Goal: Transaction & Acquisition: Purchase product/service

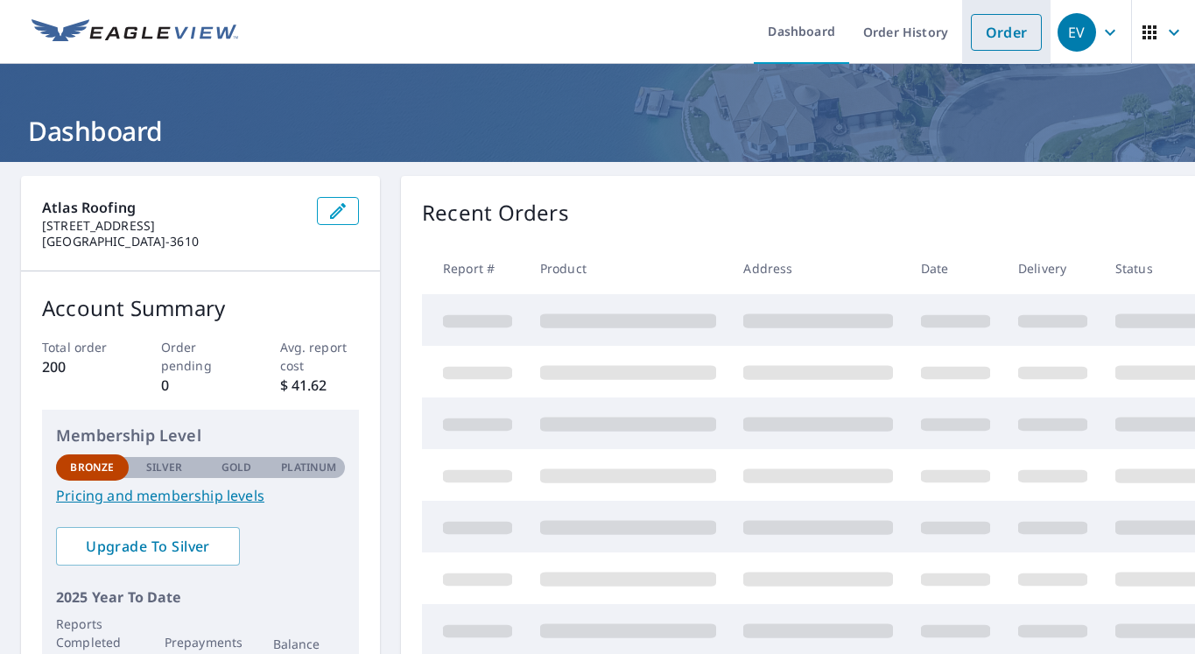
click at [976, 23] on link "Order" at bounding box center [1006, 32] width 71 height 37
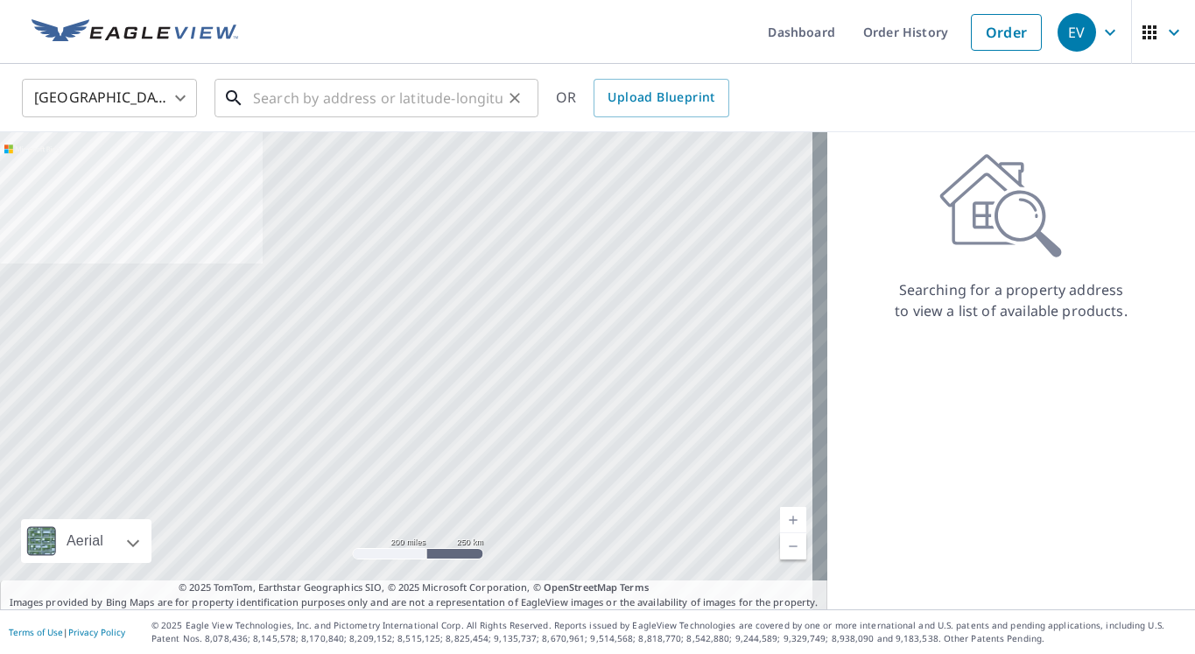
click at [280, 97] on input "text" at bounding box center [377, 98] width 249 height 49
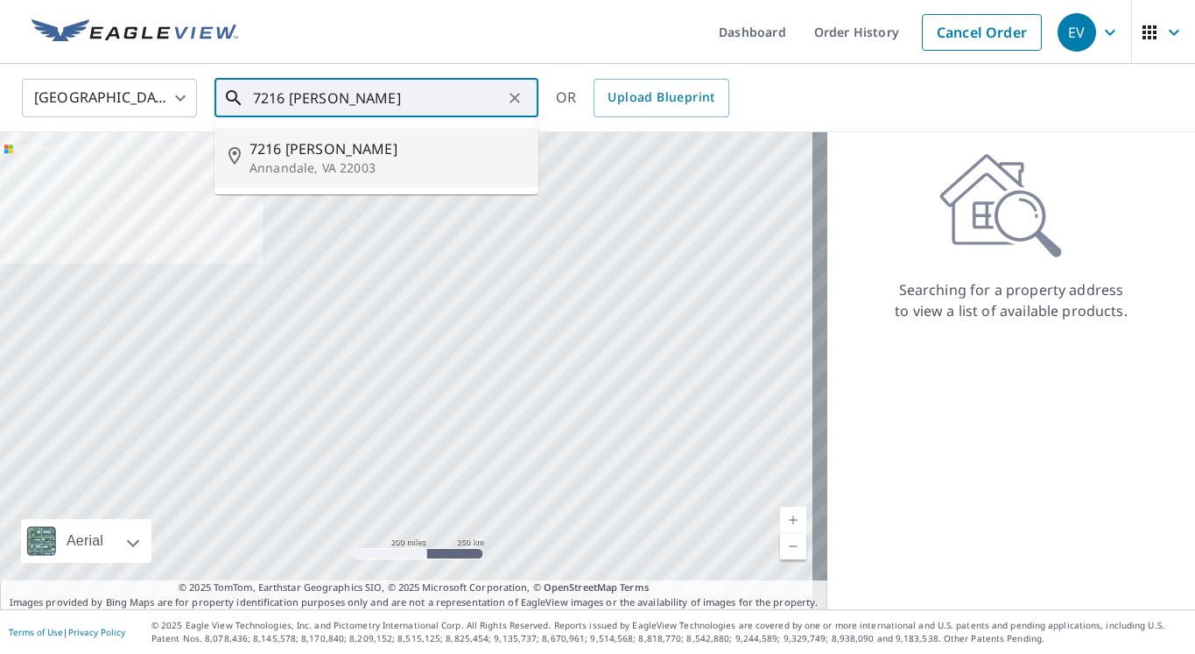
click at [291, 168] on p "Annandale, VA 22003" at bounding box center [386, 168] width 275 height 18
type input "[STREET_ADDRESS][PERSON_NAME]"
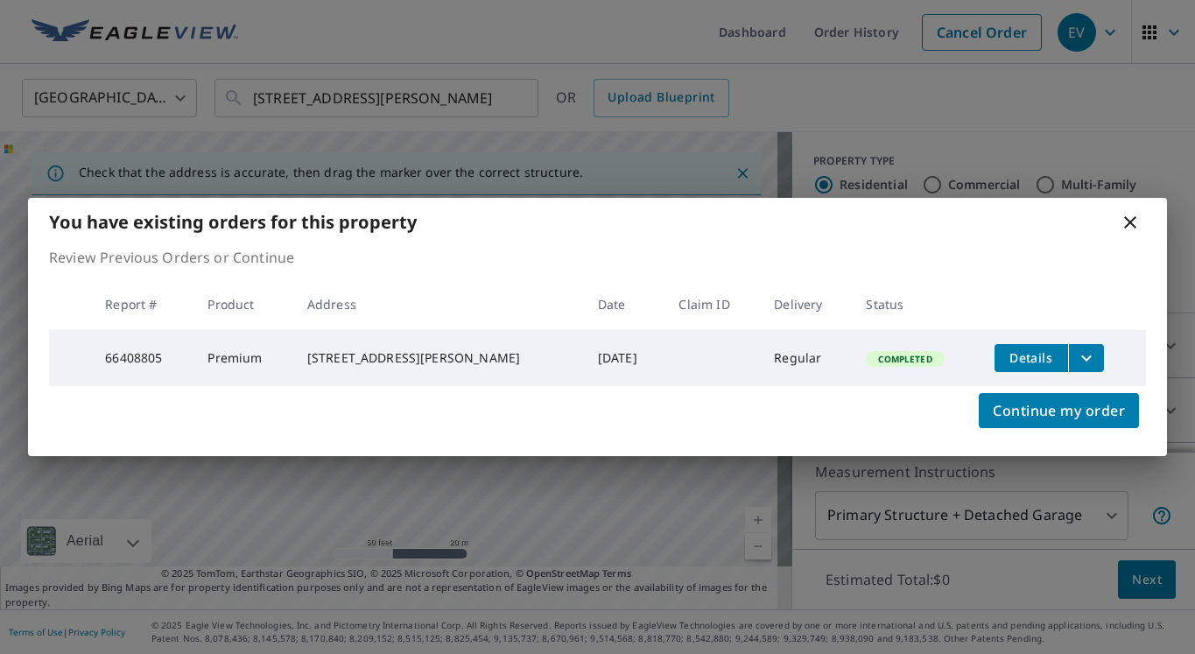
click at [1139, 222] on icon at bounding box center [1129, 222] width 21 height 21
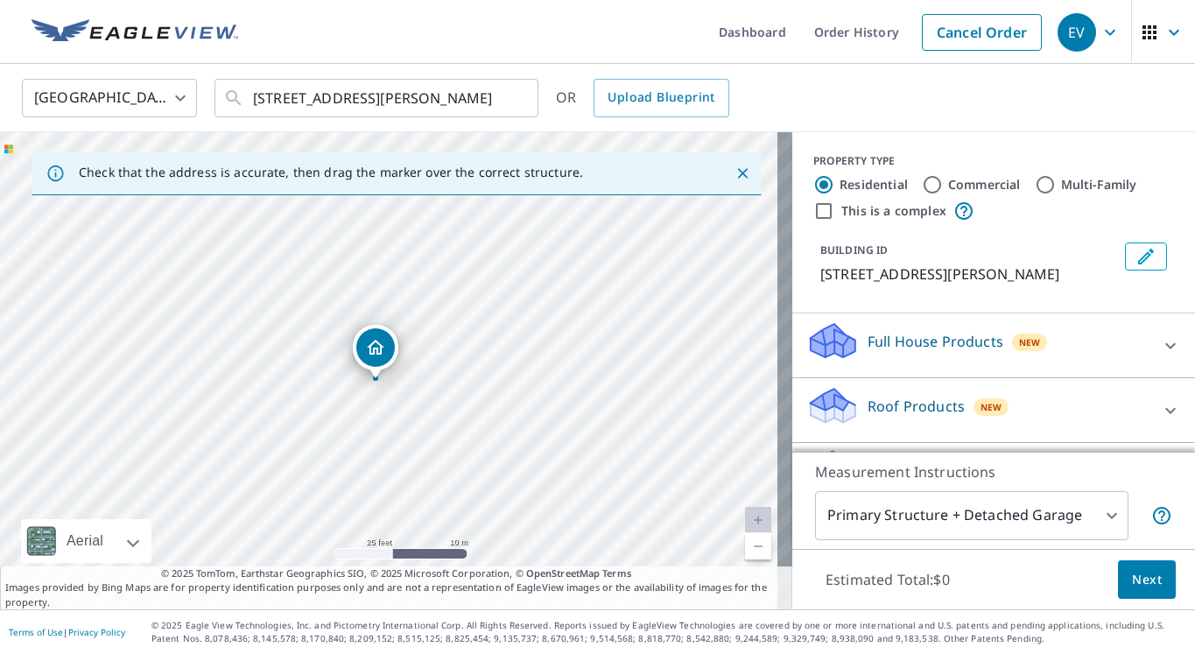
click at [425, 405] on div "[STREET_ADDRESS][PERSON_NAME]" at bounding box center [396, 370] width 792 height 477
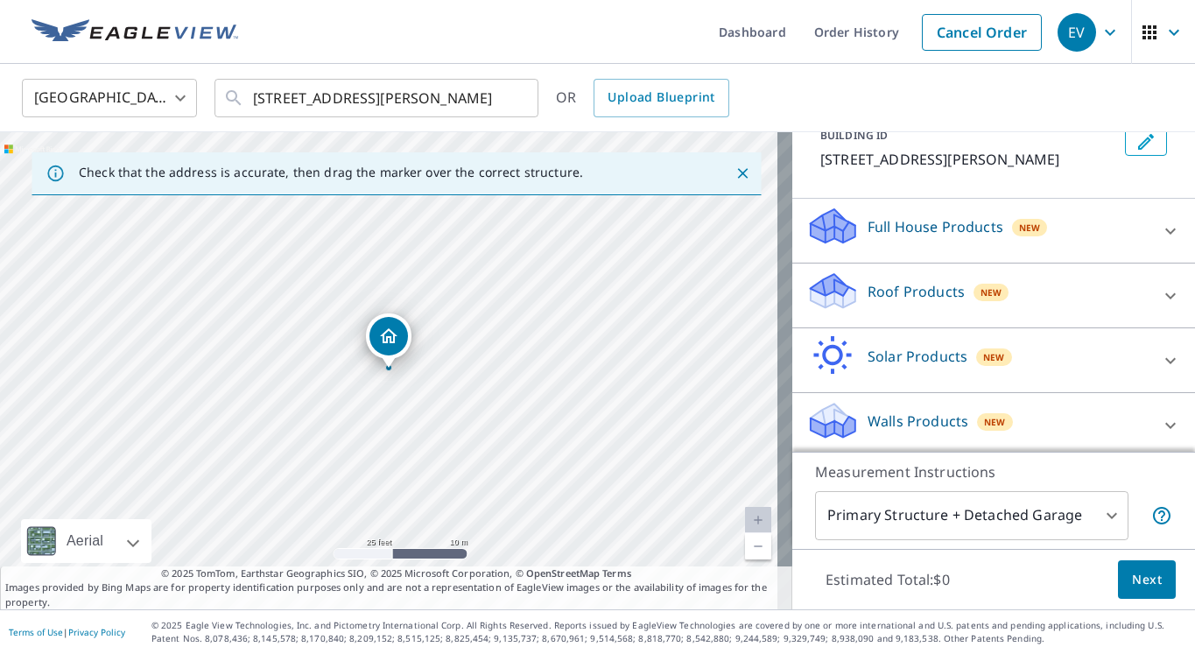
scroll to position [121, 0]
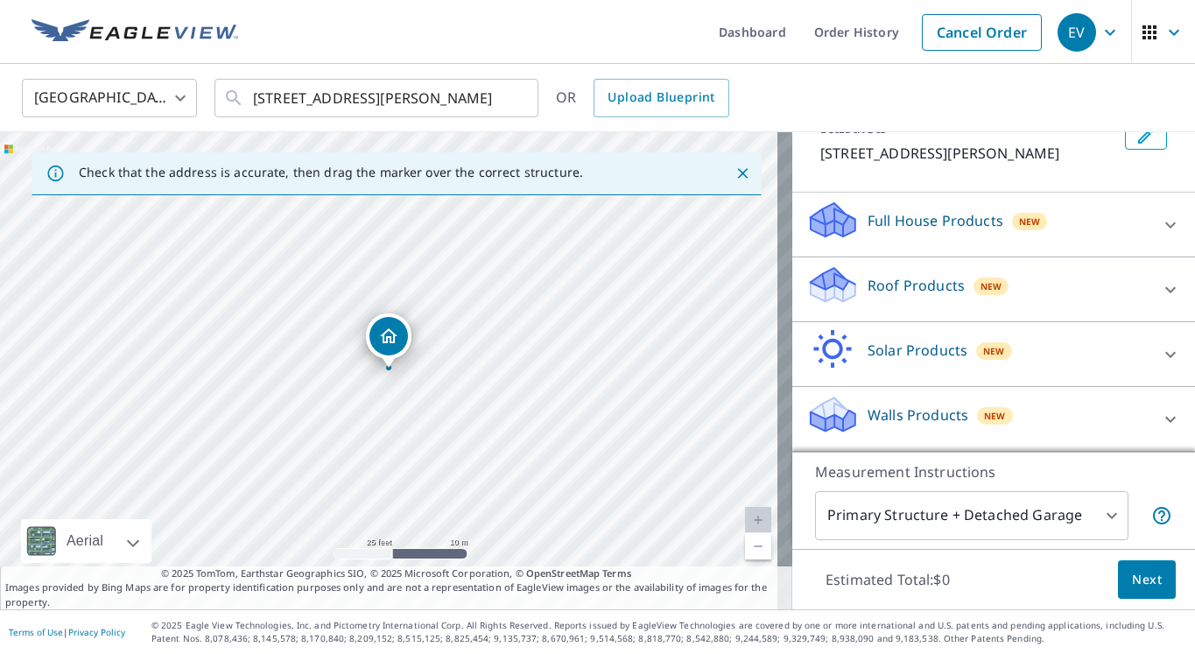
click at [1091, 512] on body "EV EV Dashboard Order History Cancel Order EV [GEOGRAPHIC_DATA] [GEOGRAPHIC_DAT…" at bounding box center [597, 327] width 1195 height 654
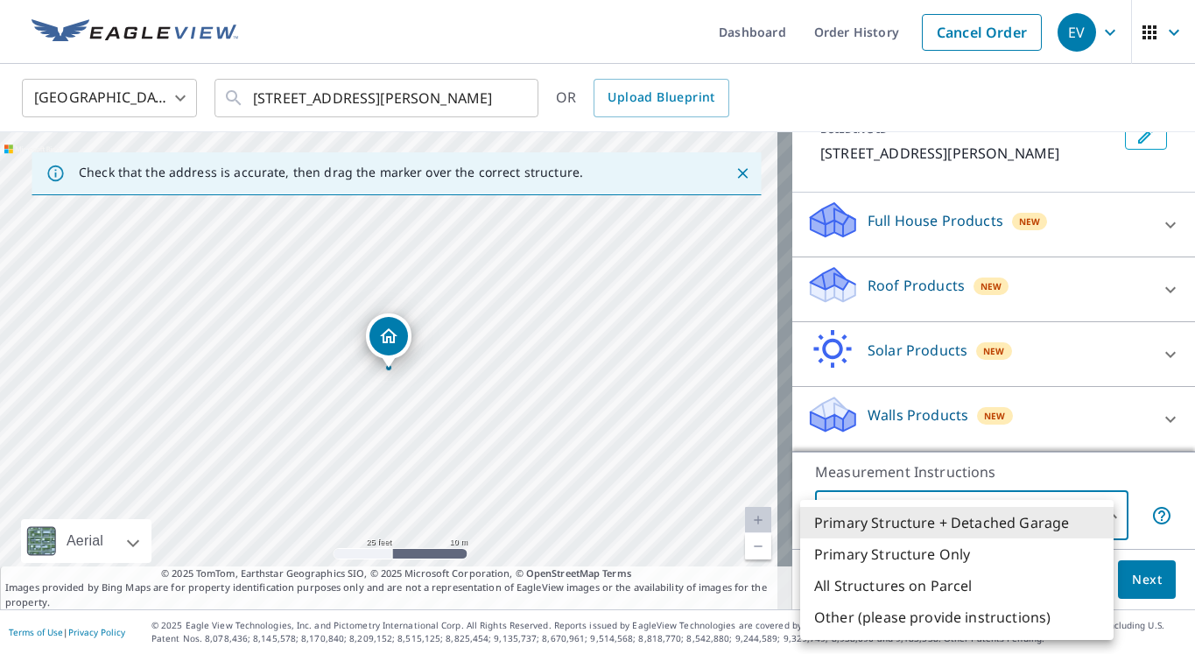
click at [908, 284] on div at bounding box center [597, 327] width 1195 height 654
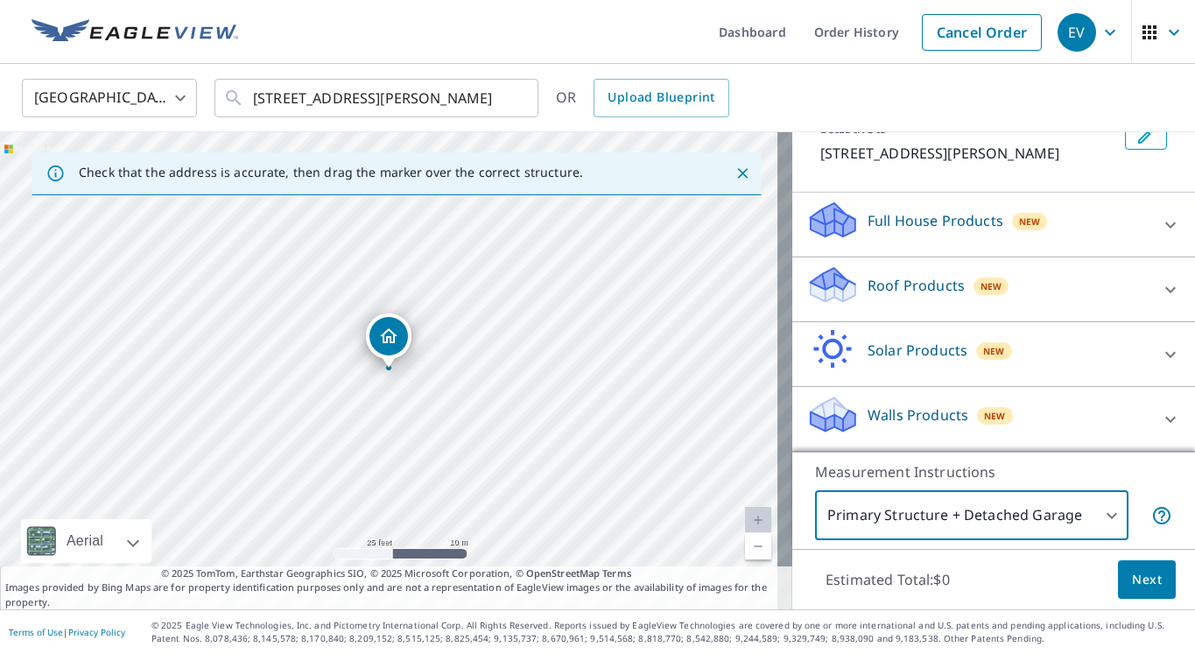
click at [887, 278] on p "Roof Products" at bounding box center [915, 285] width 97 height 21
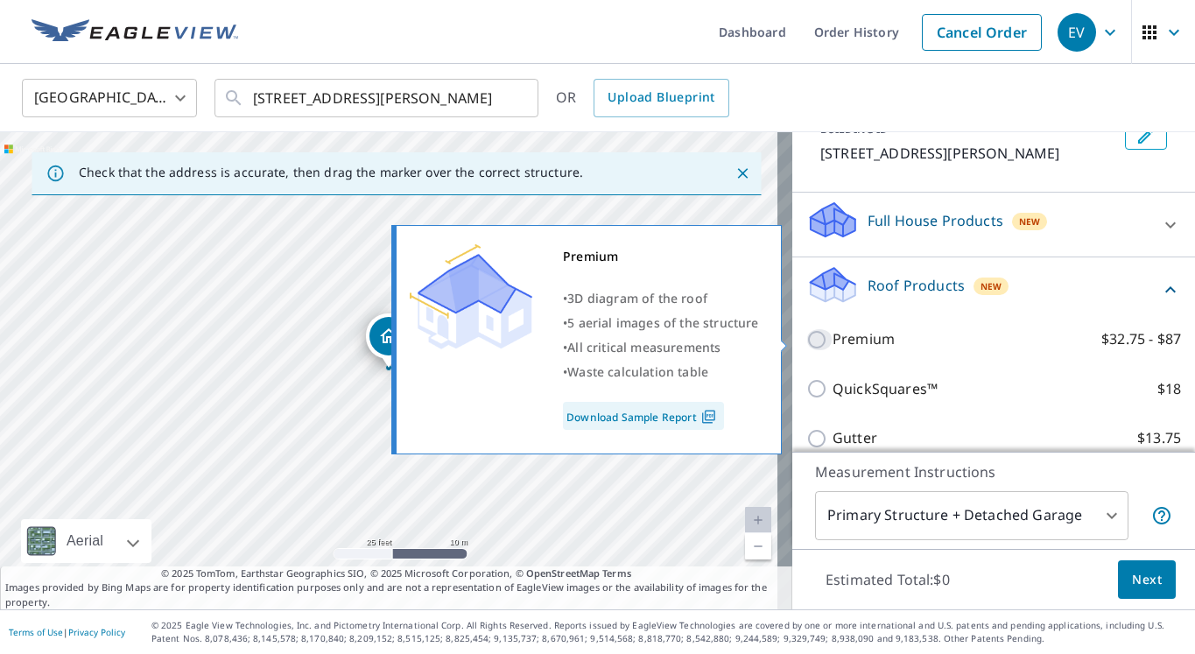
click at [806, 337] on input "Premium $32.75 - $87" at bounding box center [819, 339] width 26 height 21
checkbox input "true"
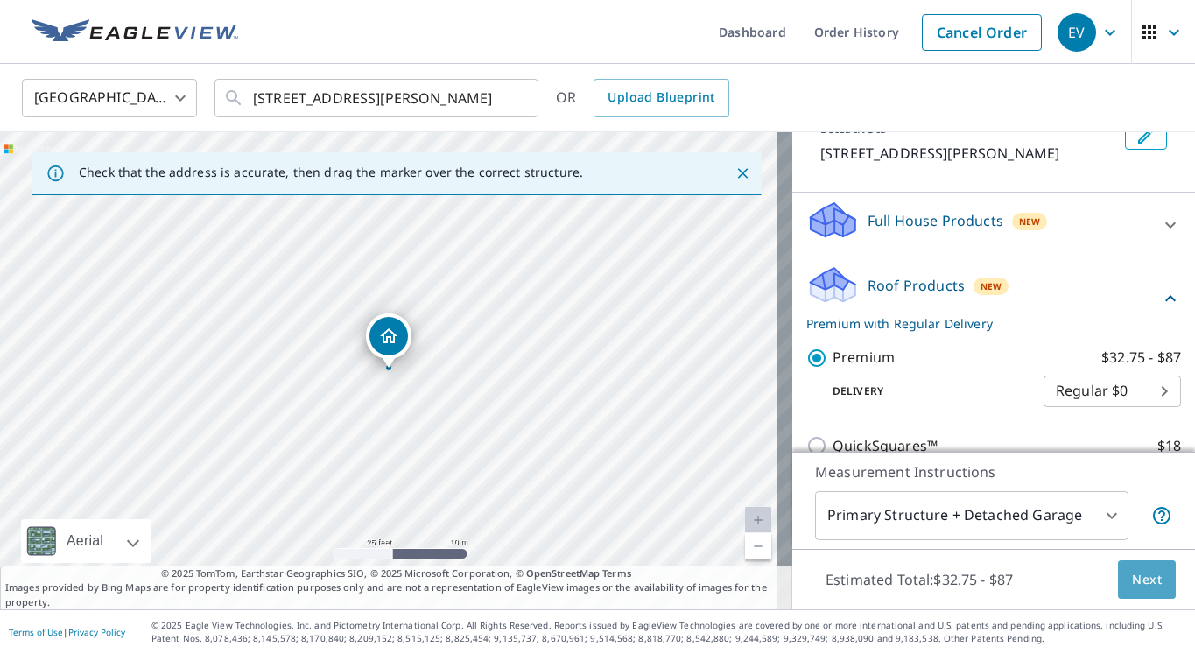
click at [1133, 579] on span "Next" at bounding box center [1147, 580] width 30 height 22
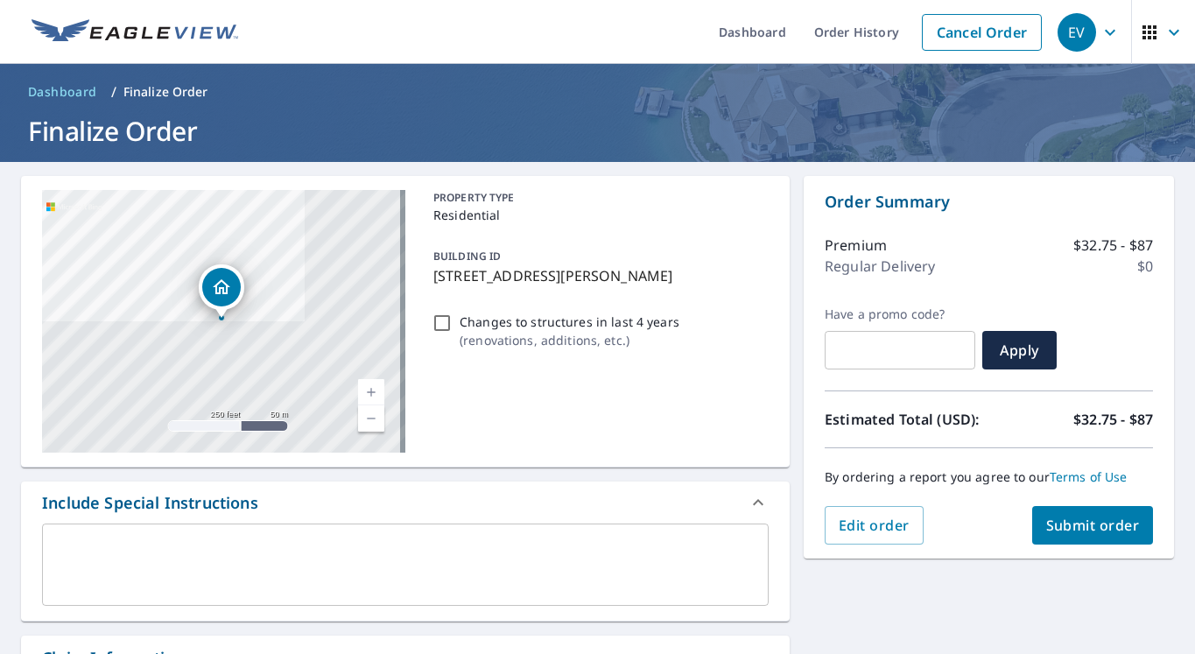
click at [1057, 513] on button "Submit order" at bounding box center [1093, 525] width 122 height 39
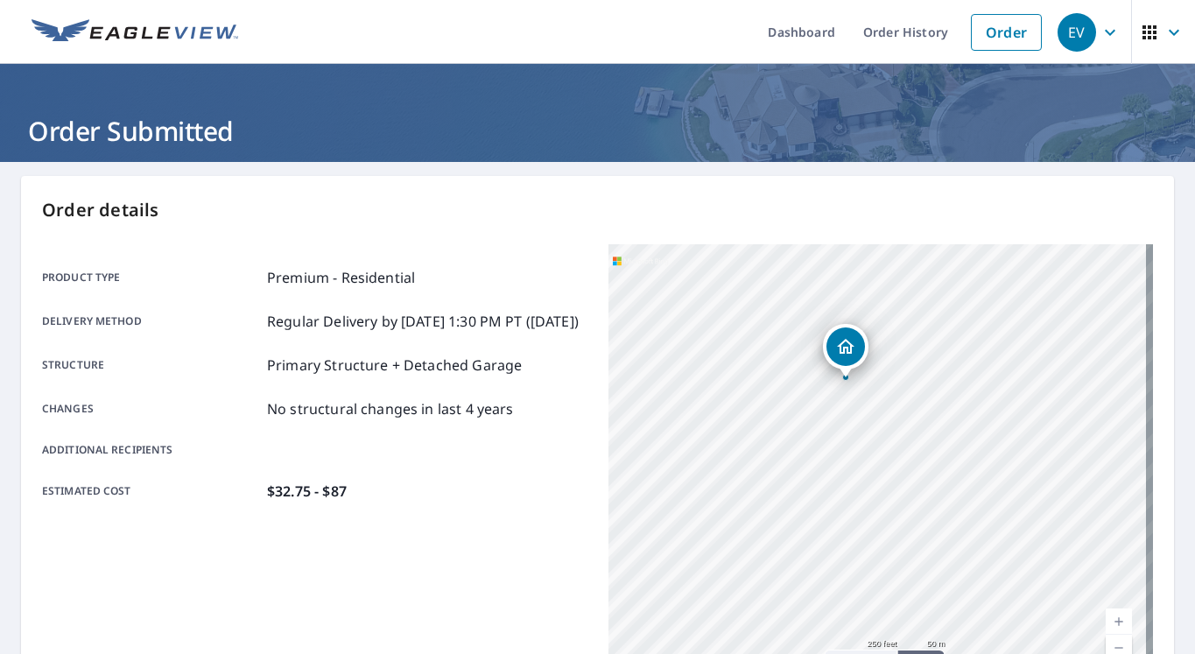
drag, startPoint x: 940, startPoint y: 465, endPoint x: 908, endPoint y: 382, distance: 88.1
click at [908, 382] on div "[STREET_ADDRESS][PERSON_NAME]" at bounding box center [880, 463] width 545 height 438
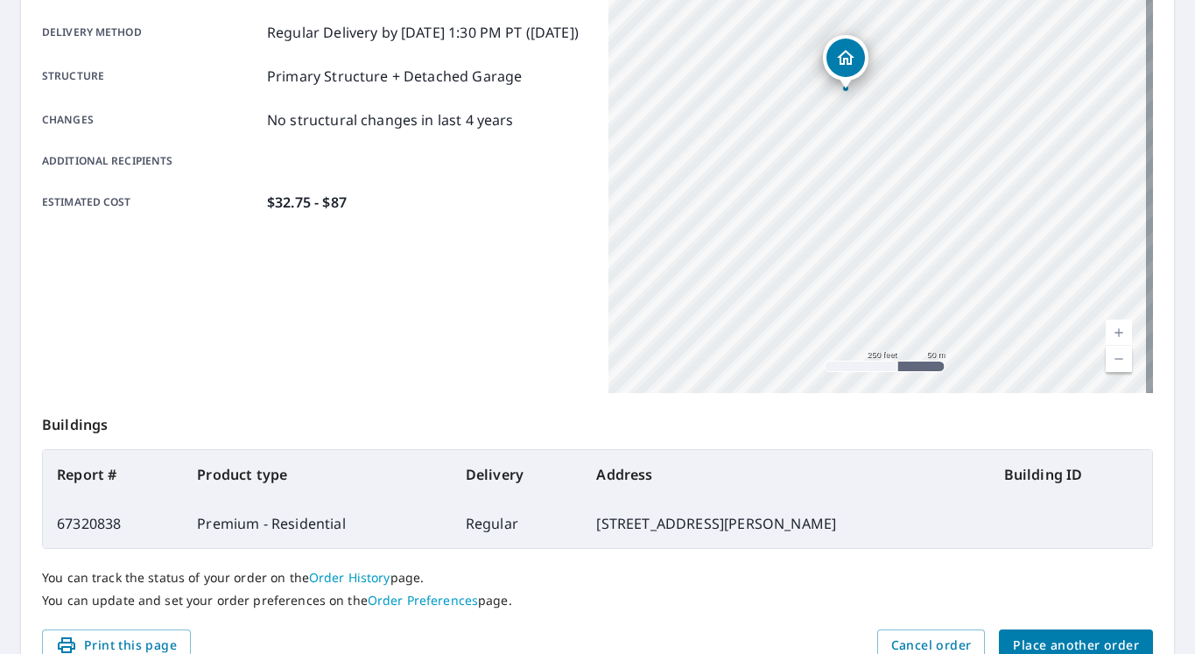
scroll to position [347, 0]
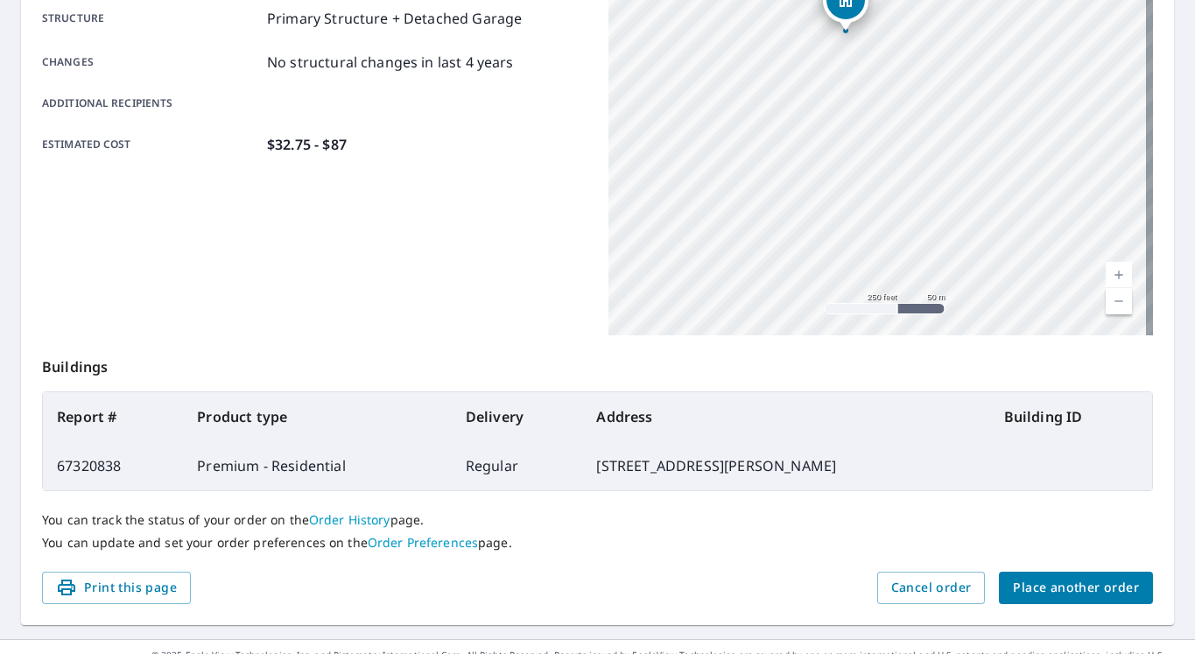
drag, startPoint x: 963, startPoint y: 496, endPoint x: 792, endPoint y: 509, distance: 171.2
click at [792, 509] on div "You can track the status of your order on the Order History page. You can updat…" at bounding box center [597, 531] width 1111 height 81
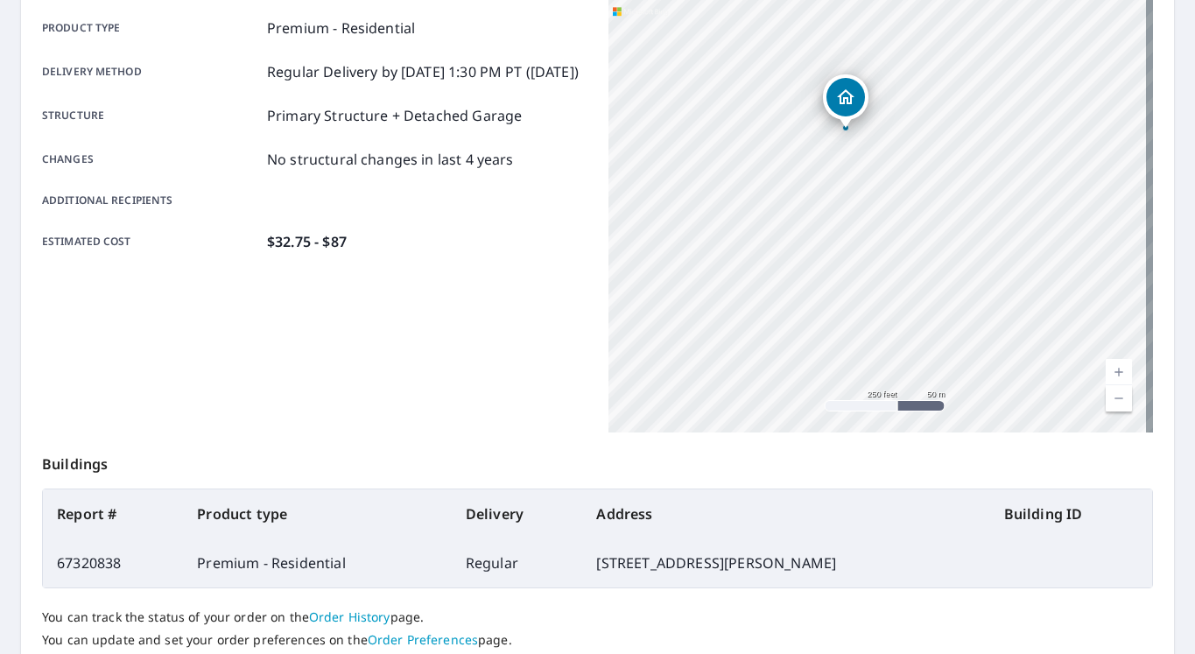
scroll to position [0, 0]
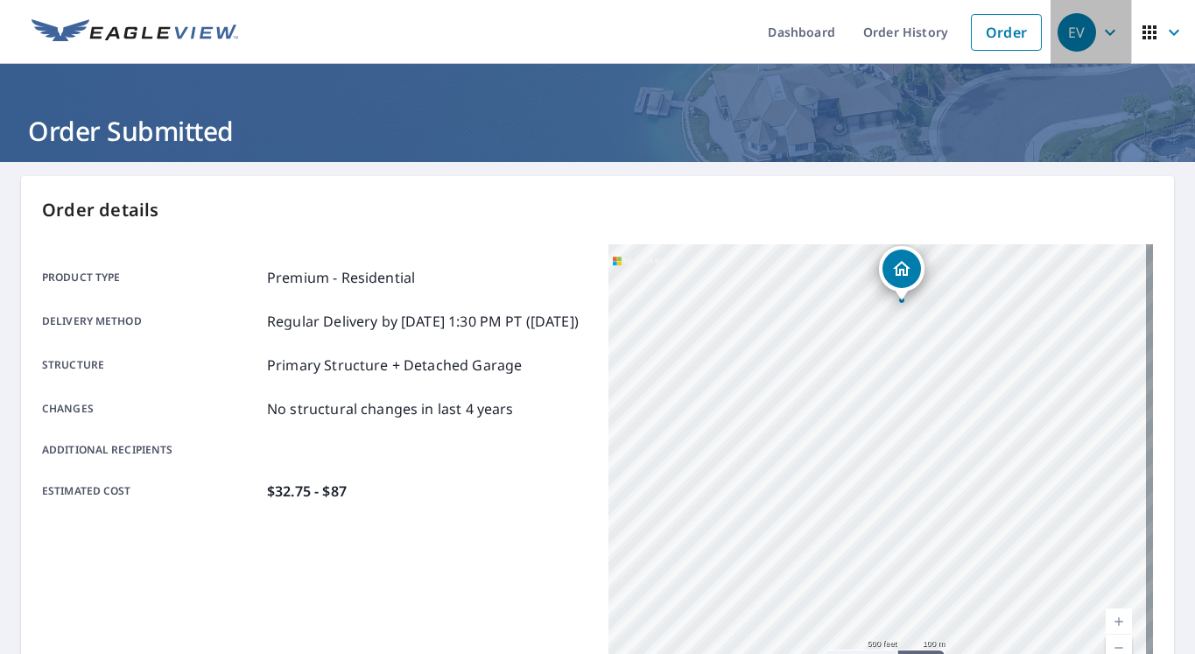
click at [1059, 32] on div "EV" at bounding box center [1076, 32] width 39 height 39
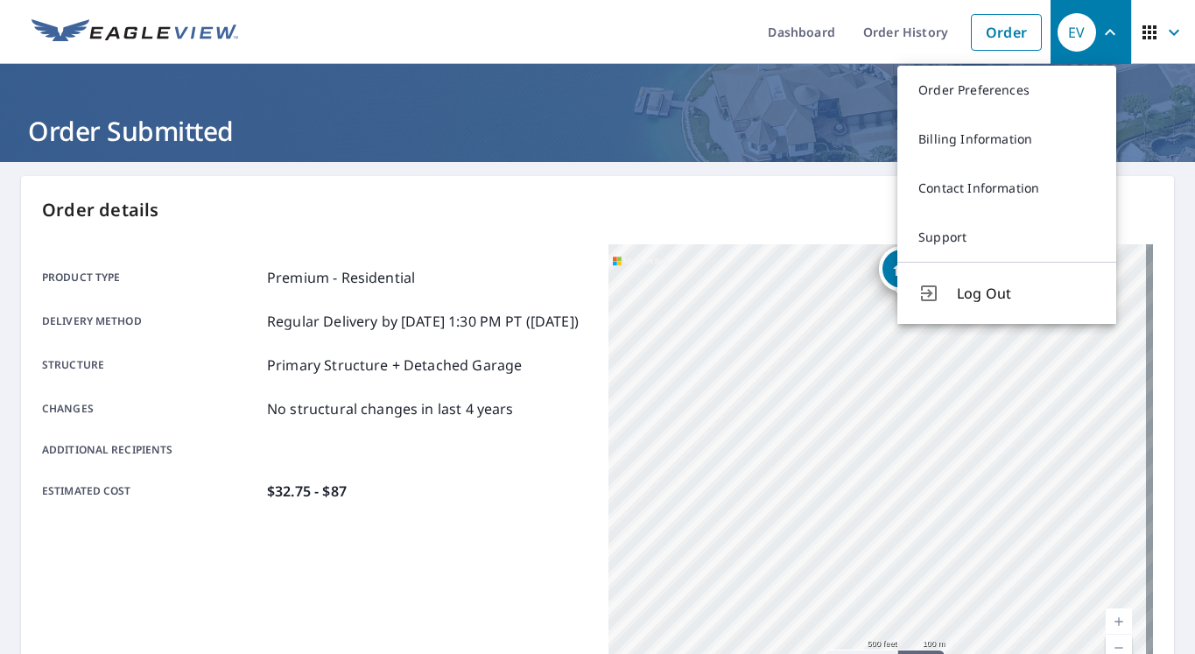
click at [976, 281] on button "Log Out" at bounding box center [1006, 293] width 219 height 62
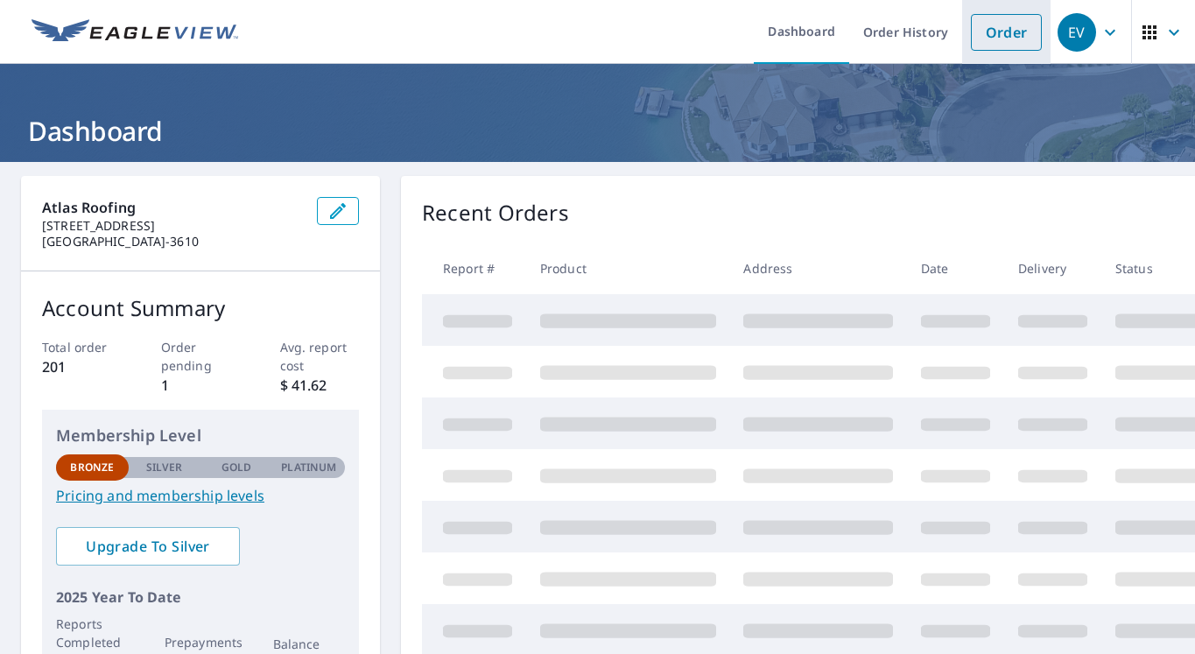
click at [993, 25] on link "Order" at bounding box center [1006, 32] width 71 height 37
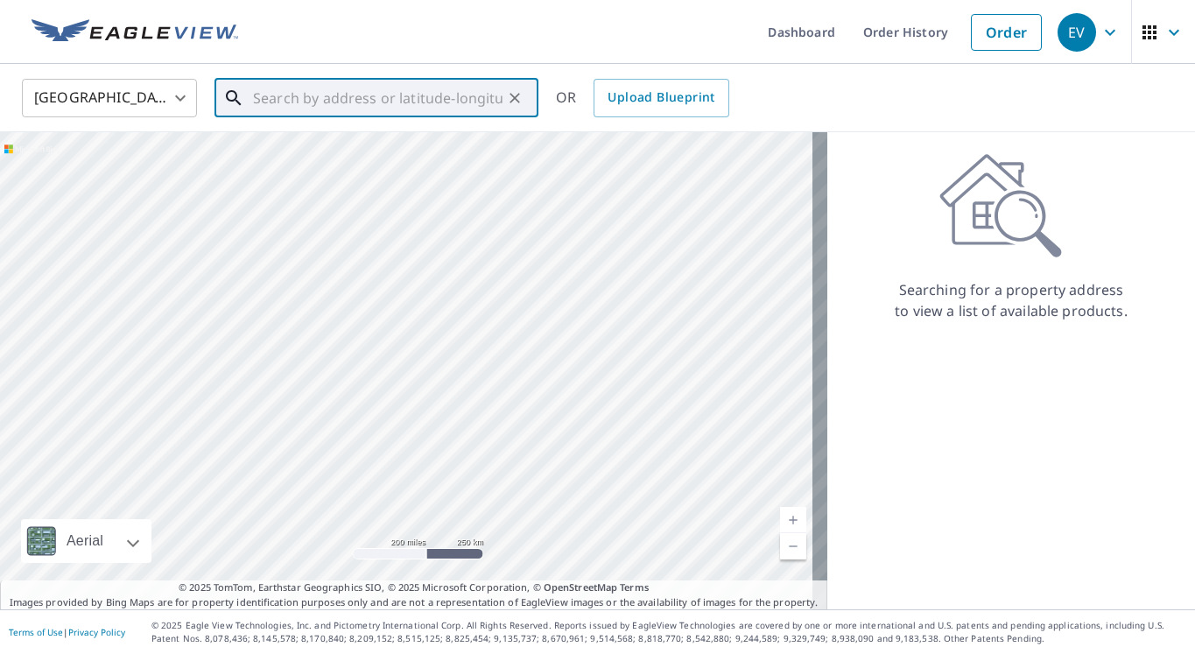
click at [283, 95] on input "text" at bounding box center [377, 98] width 249 height 49
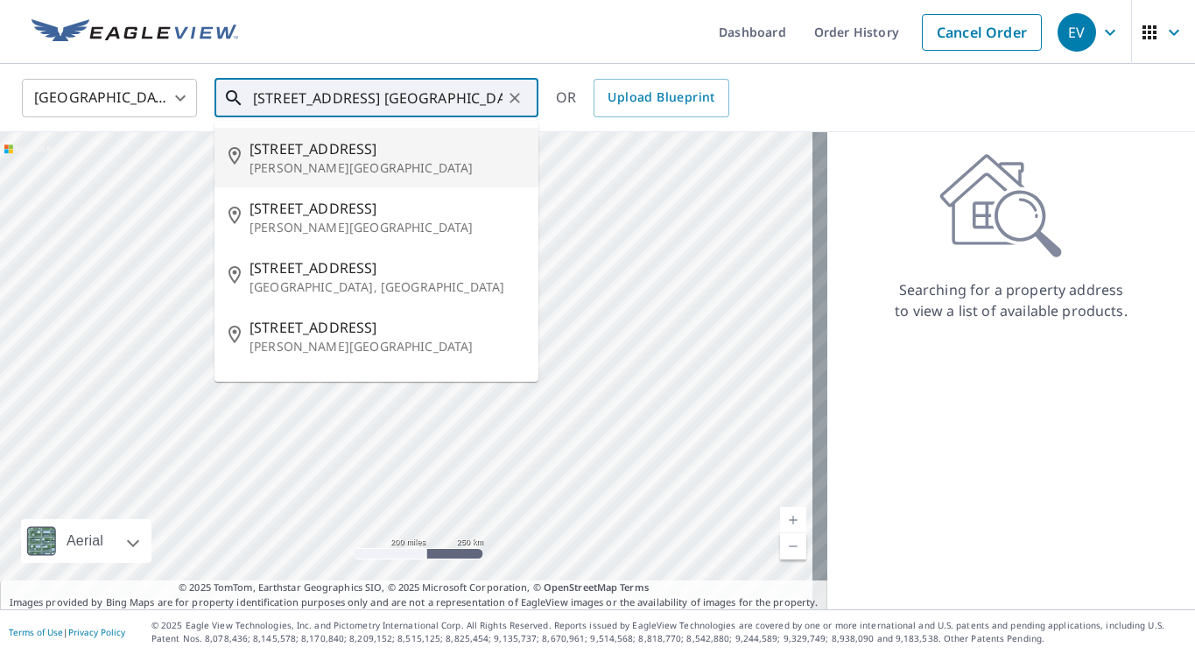
click at [270, 167] on p "McLean, VA 22101" at bounding box center [386, 168] width 275 height 18
type input "818 Ridge Dr McLean, VA 22101"
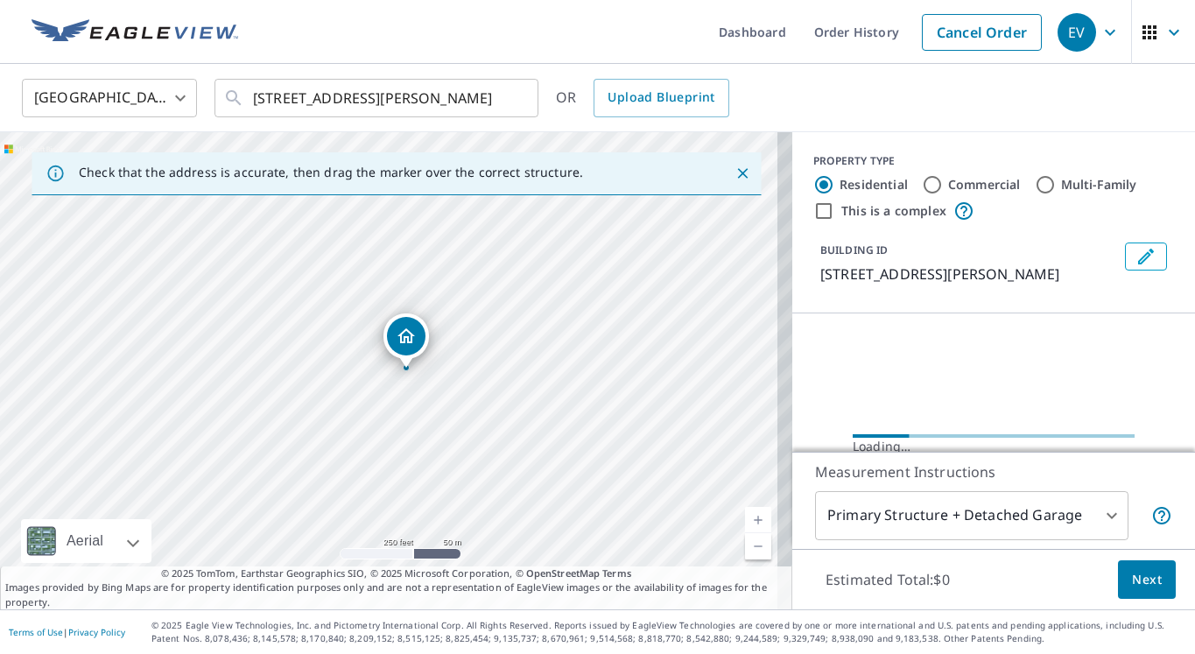
click at [373, 368] on div "818 Ridge Dr Mclean, VA 22101" at bounding box center [396, 370] width 792 height 477
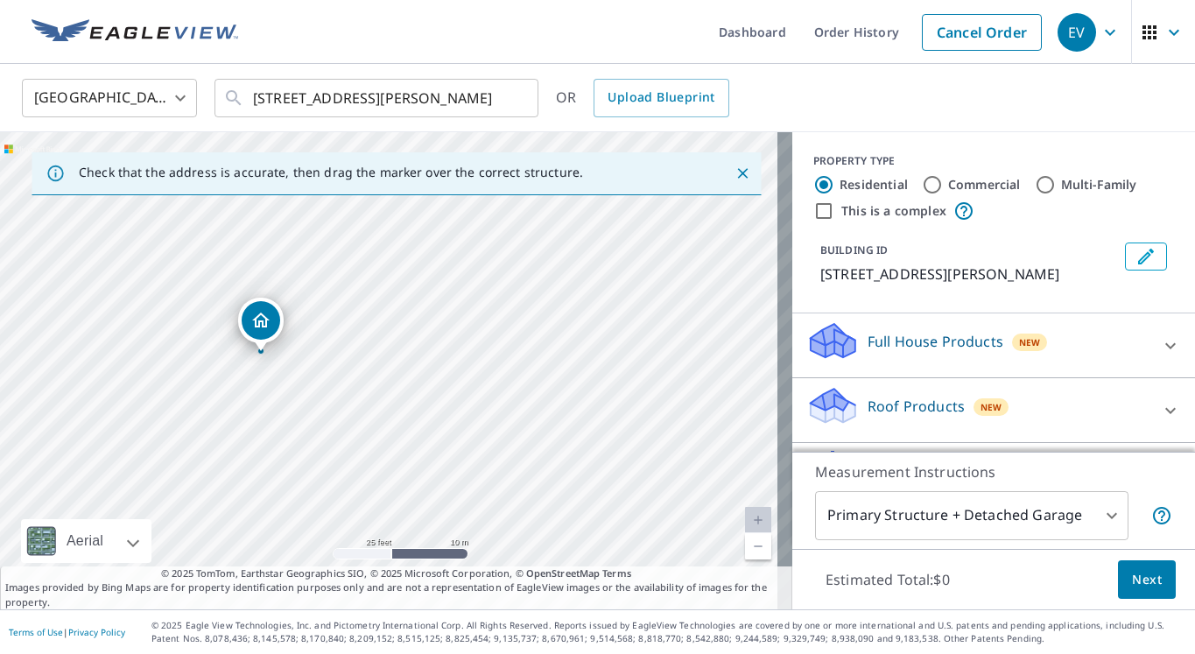
drag, startPoint x: 427, startPoint y: 460, endPoint x: 410, endPoint y: 374, distance: 88.4
click at [410, 374] on div "818 Ridge Dr Mclean, VA 22101" at bounding box center [396, 370] width 792 height 477
